Goal: Transaction & Acquisition: Purchase product/service

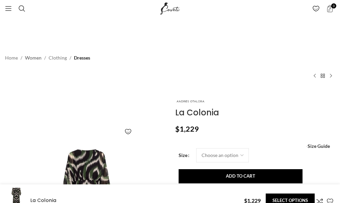
click at [32, 58] on link "Women" at bounding box center [33, 57] width 17 height 7
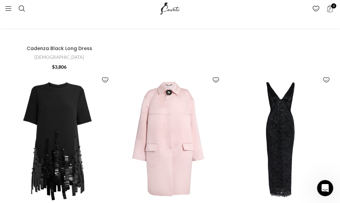
scroll to position [3026, 0]
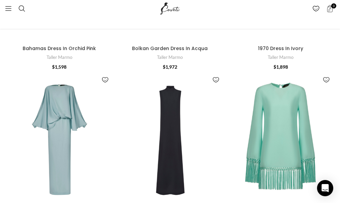
scroll to position [2806, 0]
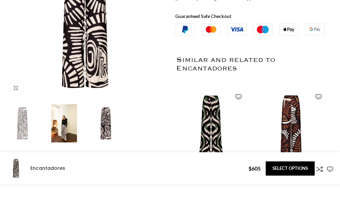
scroll to position [203, 0]
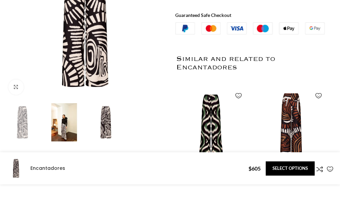
click at [284, 120] on img "2 / 2" at bounding box center [291, 126] width 72 height 84
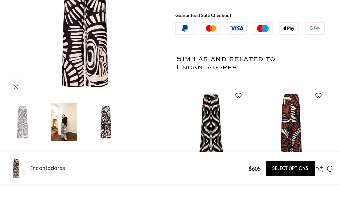
scroll to position [0, 106]
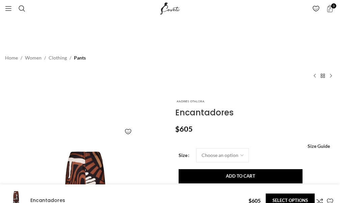
scroll to position [169, 0]
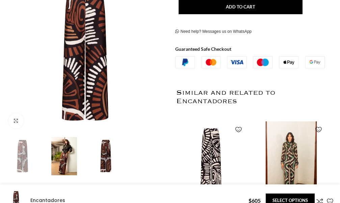
click at [287, 166] on img "2 / 2" at bounding box center [291, 160] width 72 height 84
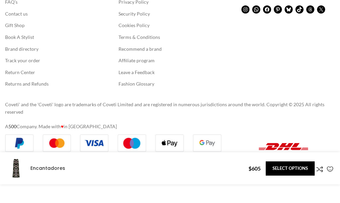
scroll to position [2050, 0]
